Goal: Transaction & Acquisition: Purchase product/service

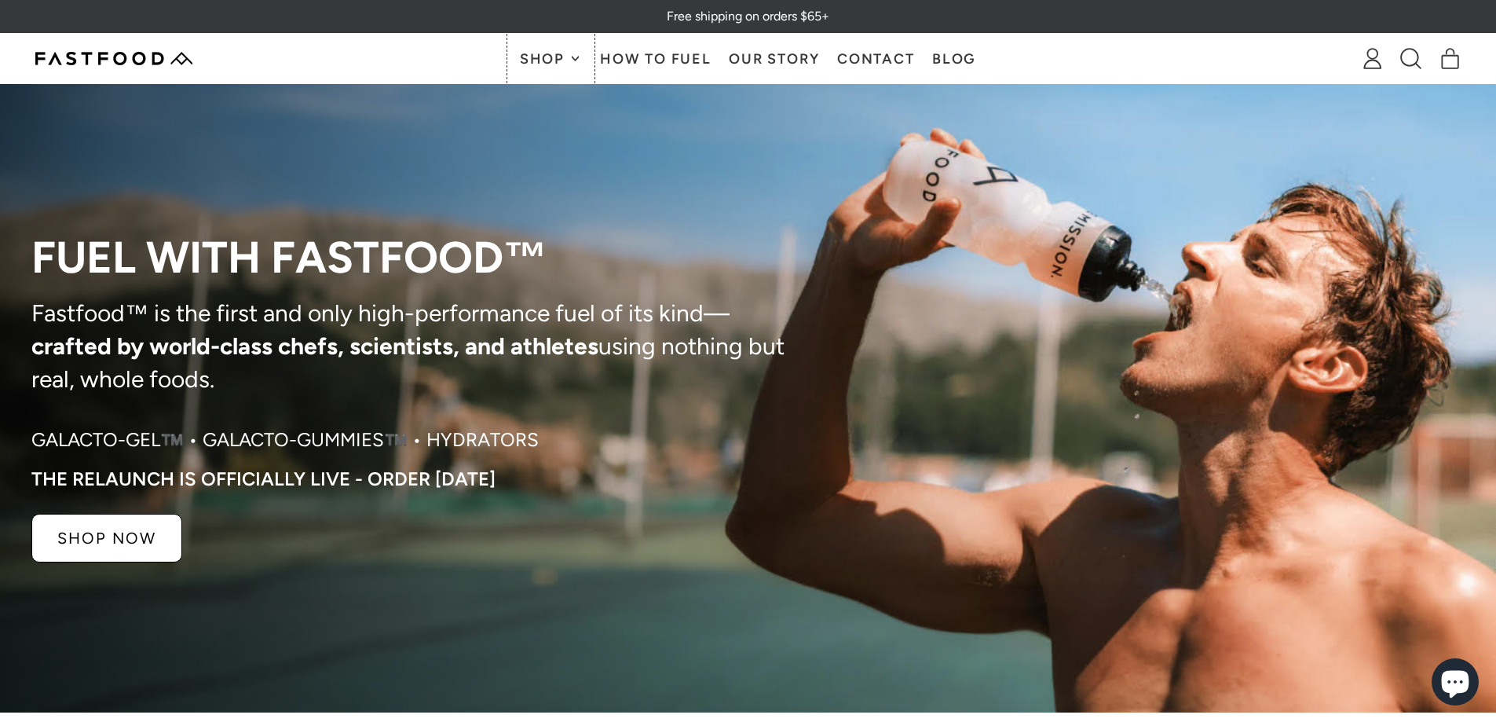
click at [562, 59] on span "Shop" at bounding box center [544, 59] width 49 height 14
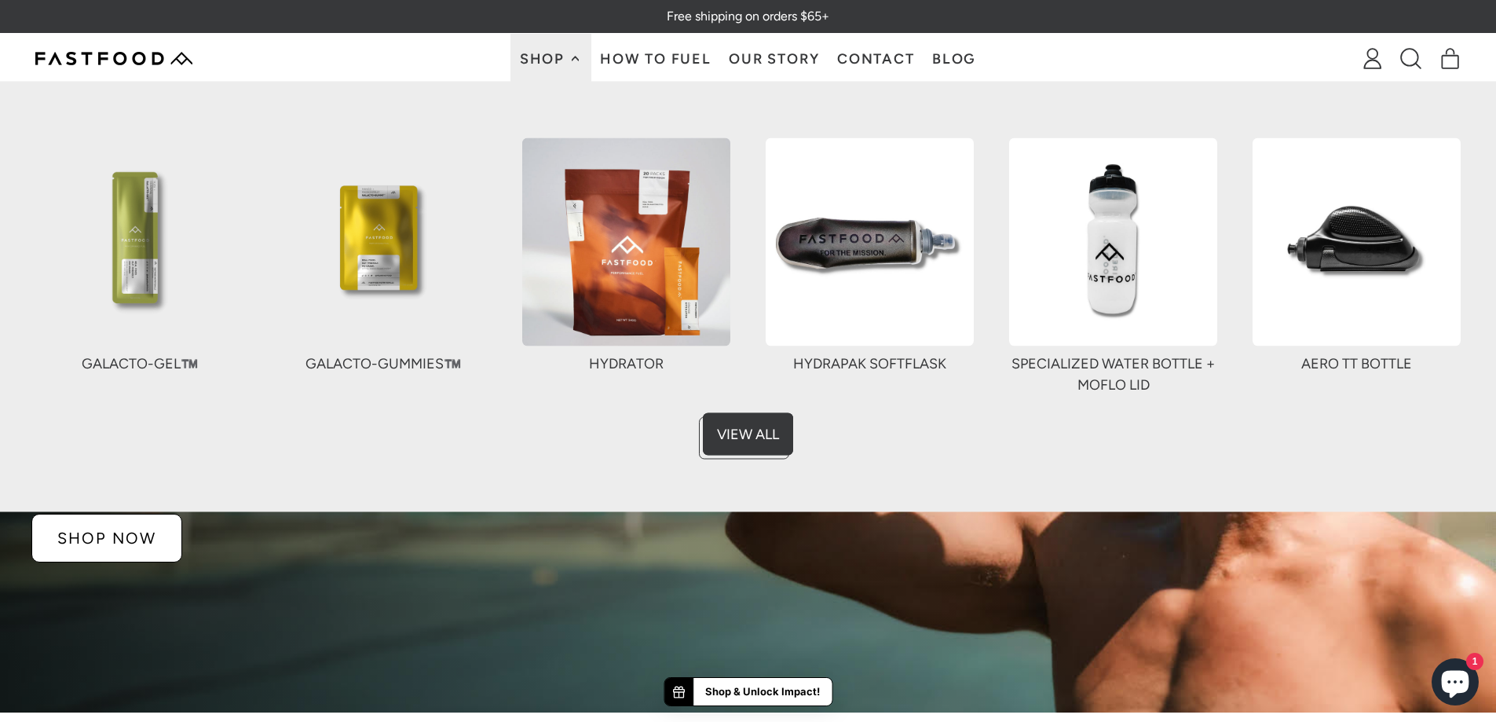
click at [358, 266] on img at bounding box center [383, 241] width 208 height 208
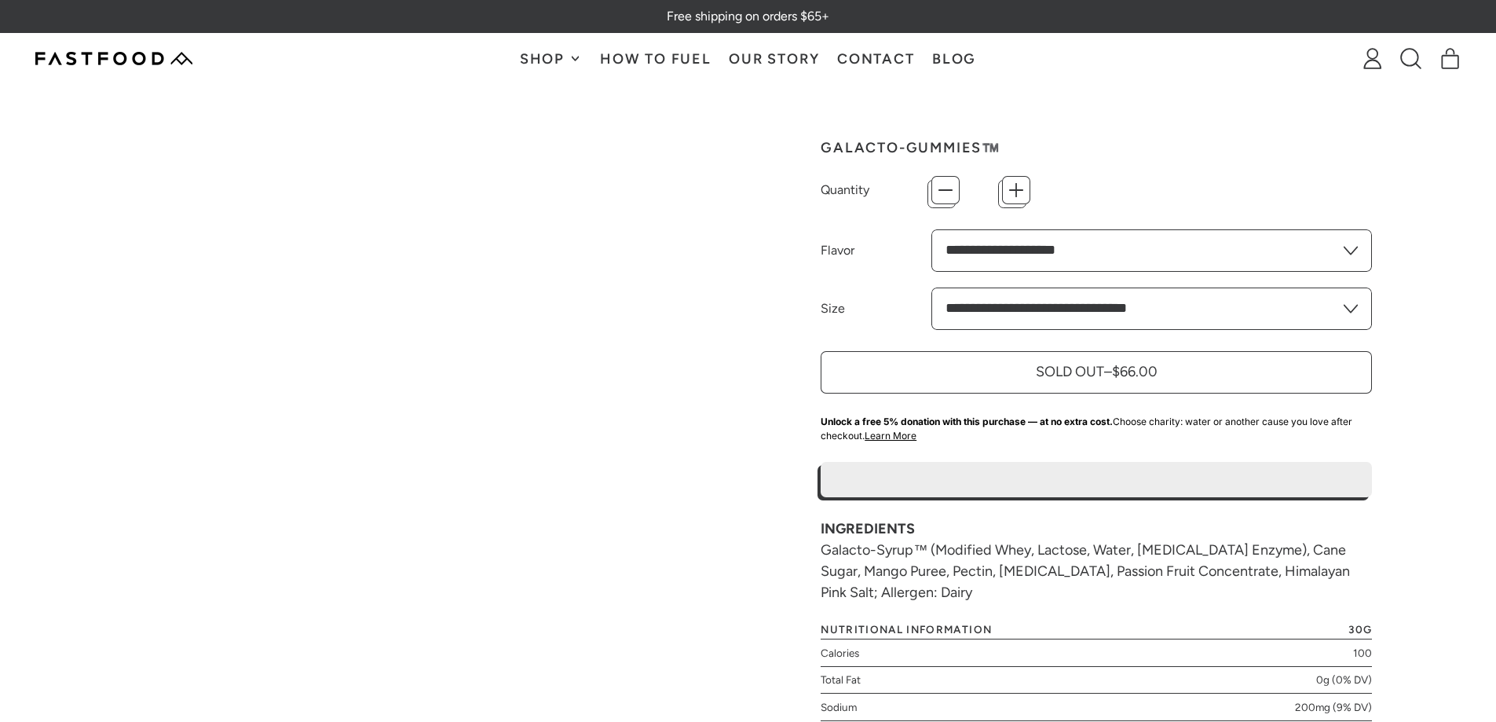
type input "*"
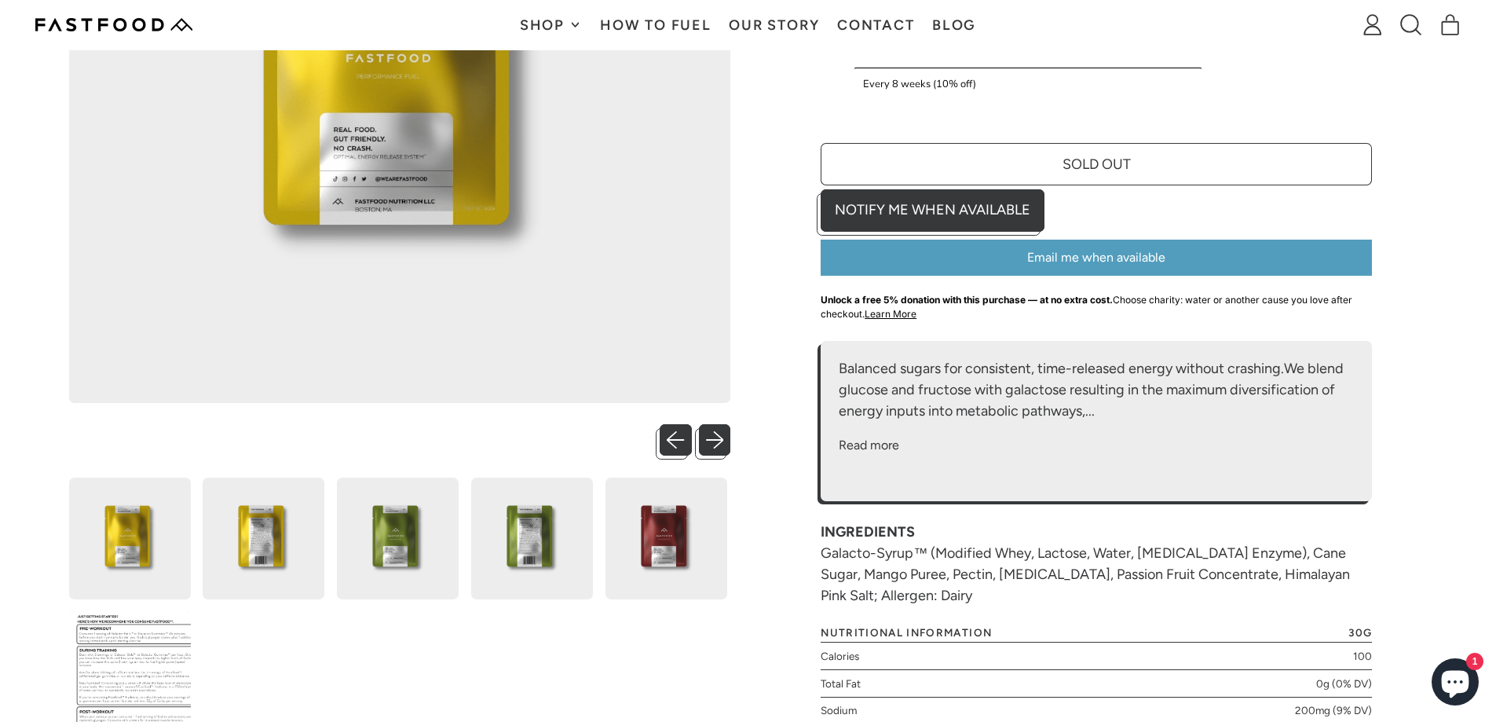
scroll to position [550, 0]
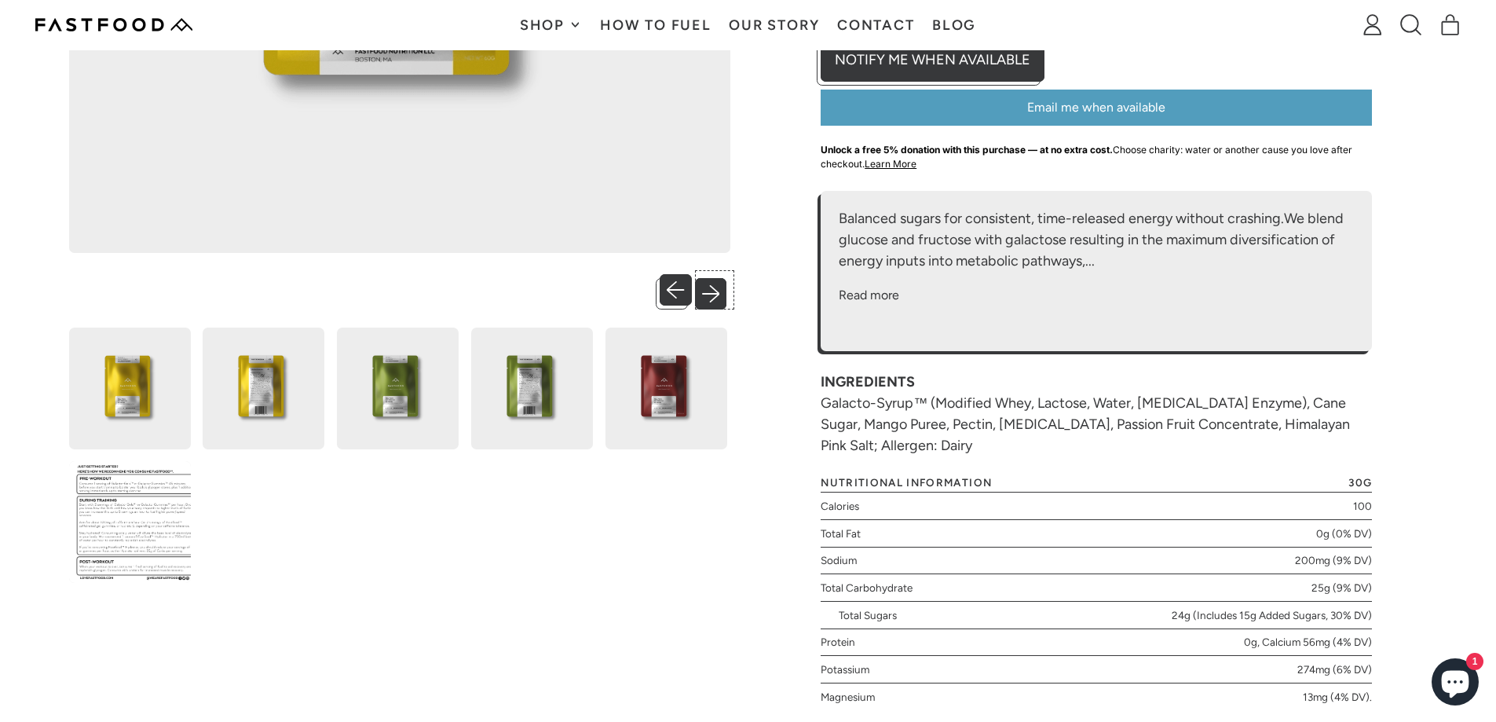
click at [715, 293] on button "Next slide" at bounding box center [715, 290] width 32 height 32
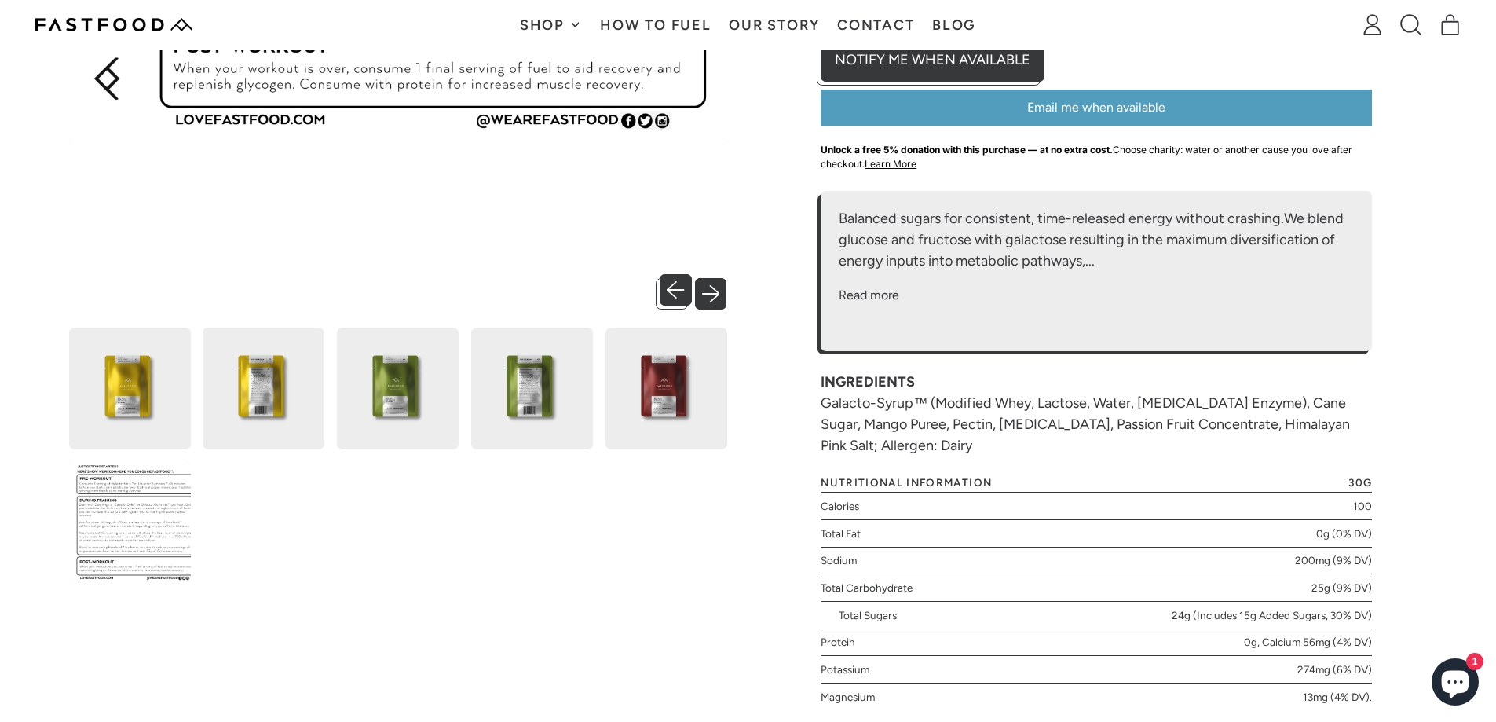
click at [715, 293] on button "Next slide" at bounding box center [715, 290] width 32 height 32
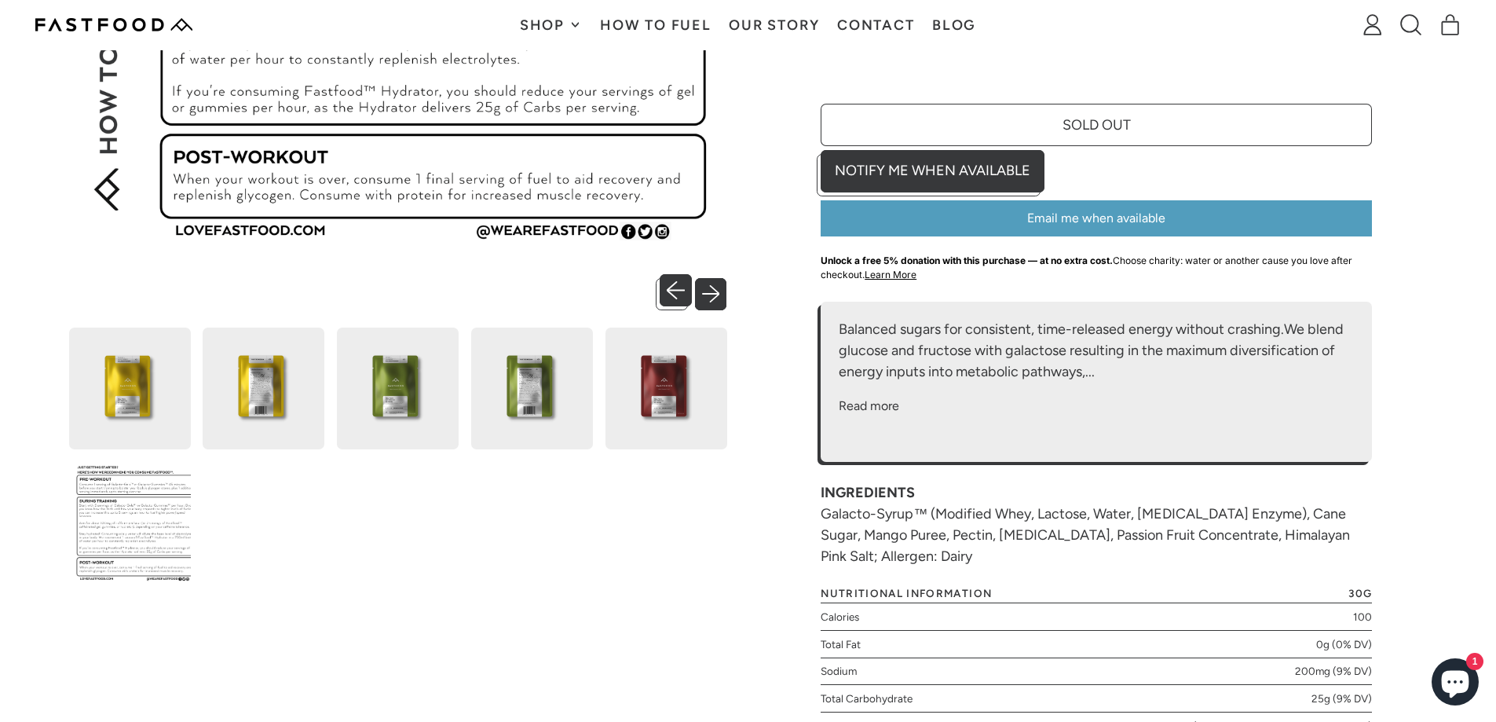
click at [715, 293] on button "Next slide" at bounding box center [715, 290] width 32 height 32
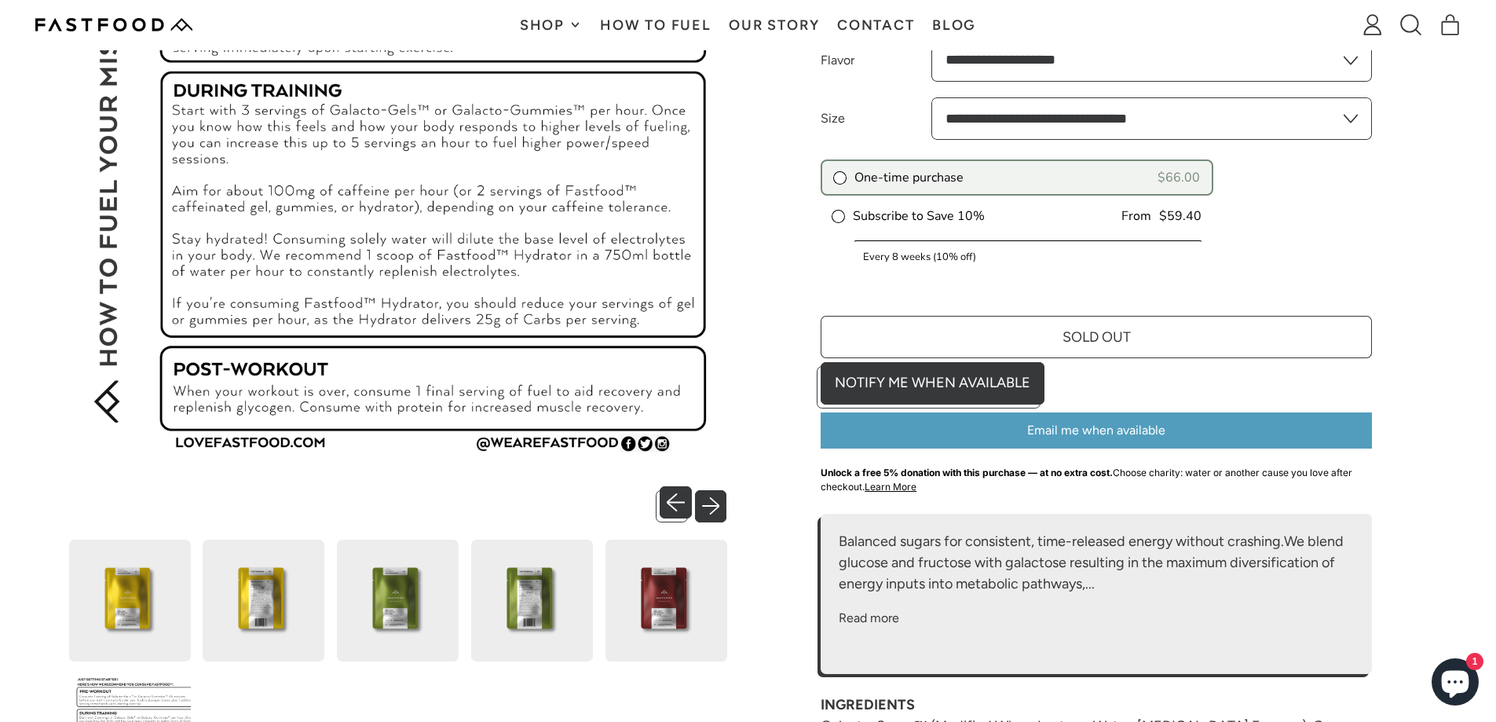
scroll to position [0, 0]
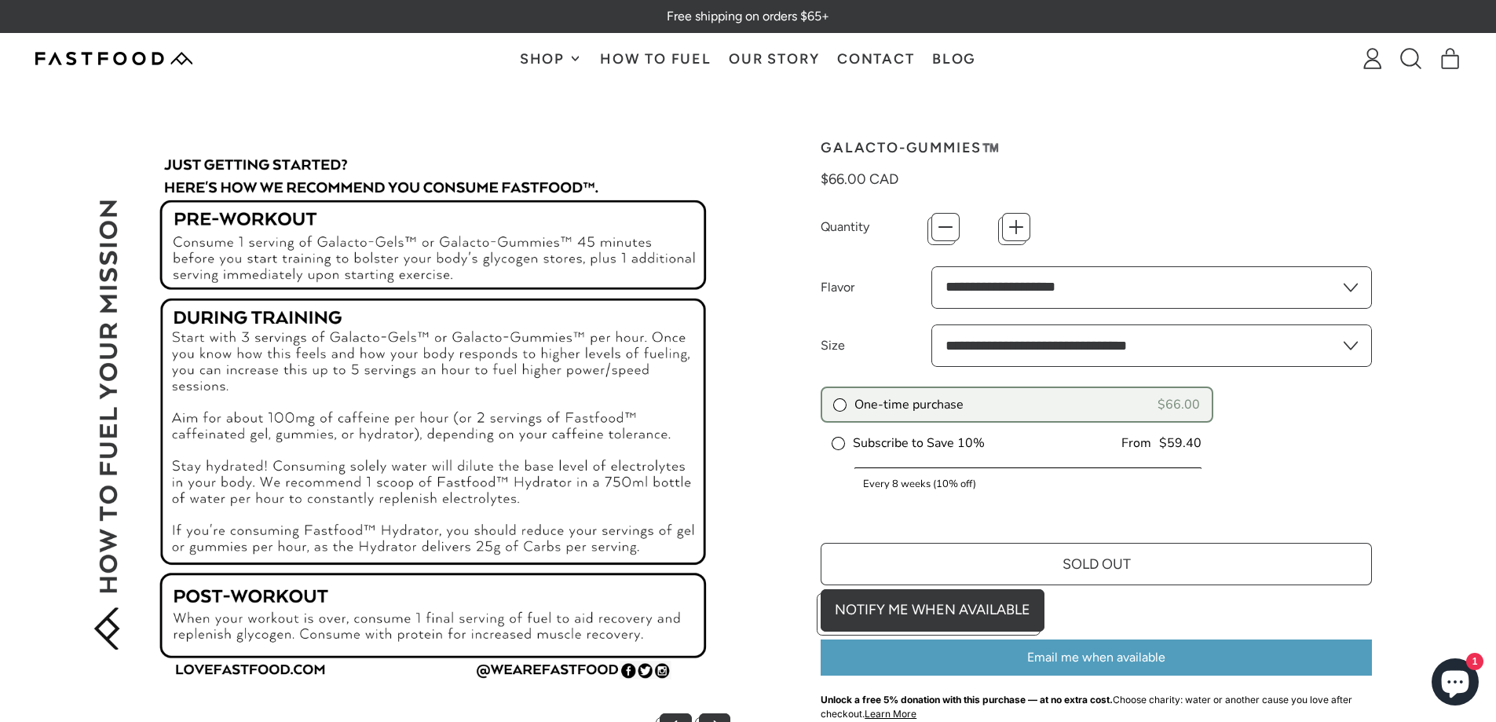
click at [574, 65] on span "Shop" at bounding box center [551, 59] width 63 height 14
